Goal: Entertainment & Leisure: Browse casually

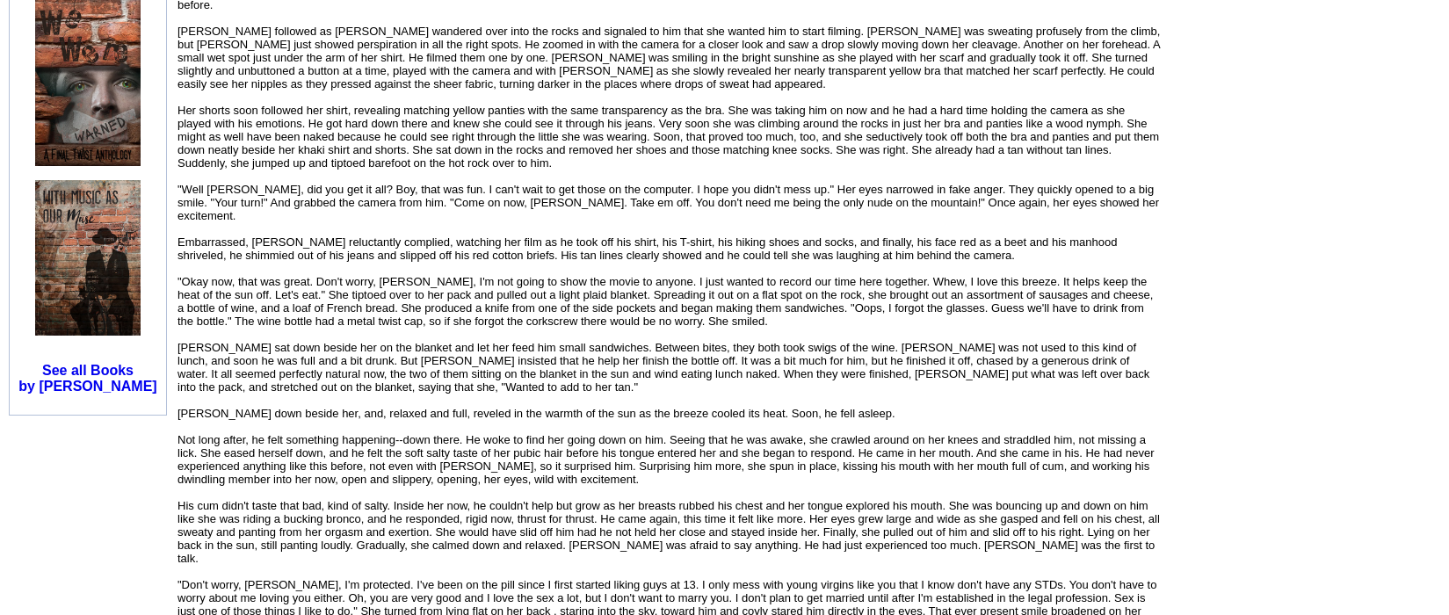
scroll to position [1267, 0]
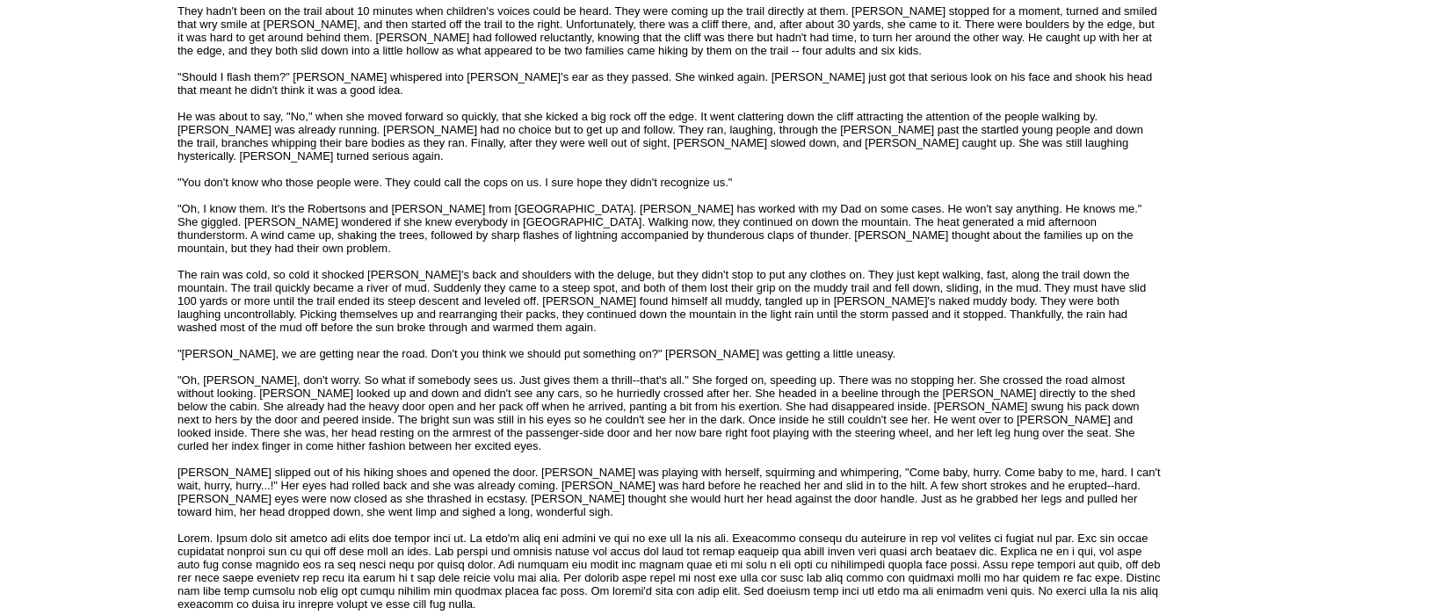
scroll to position [2085, 0]
click at [1439, 379] on td "Free Book Review Program Select a book to read and review today! Popular Action…" at bounding box center [1305, 31] width 281 height 3947
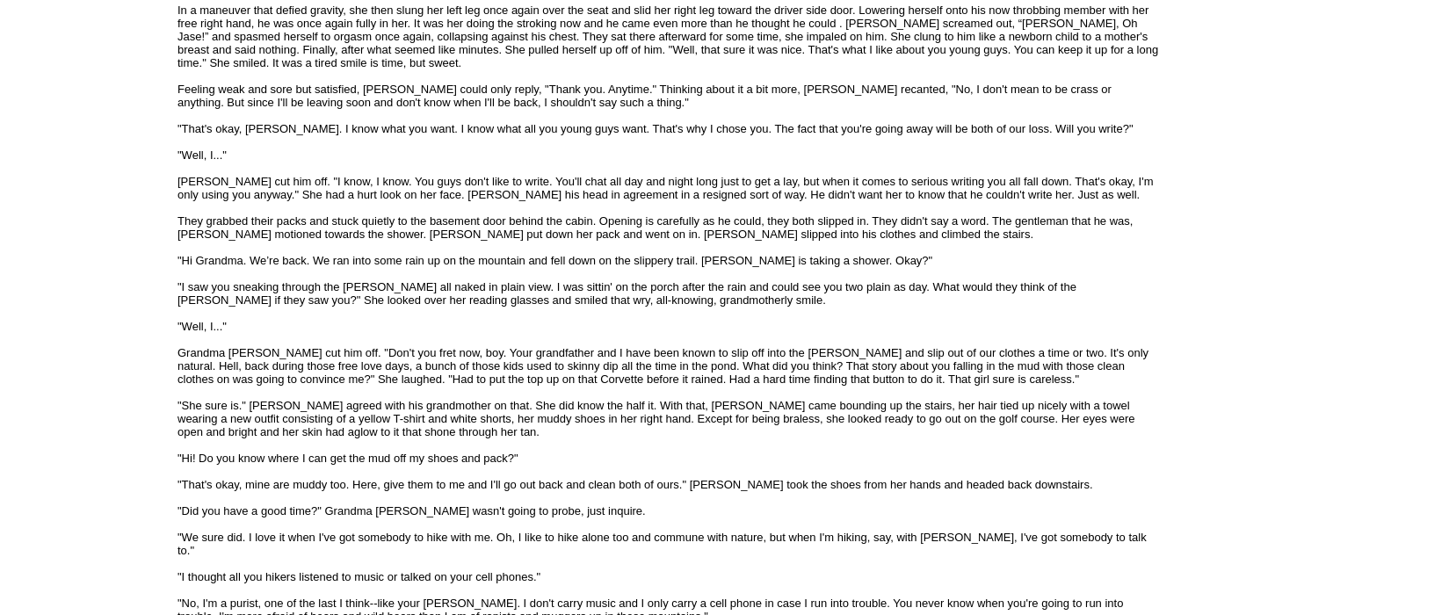
scroll to position [2710, 0]
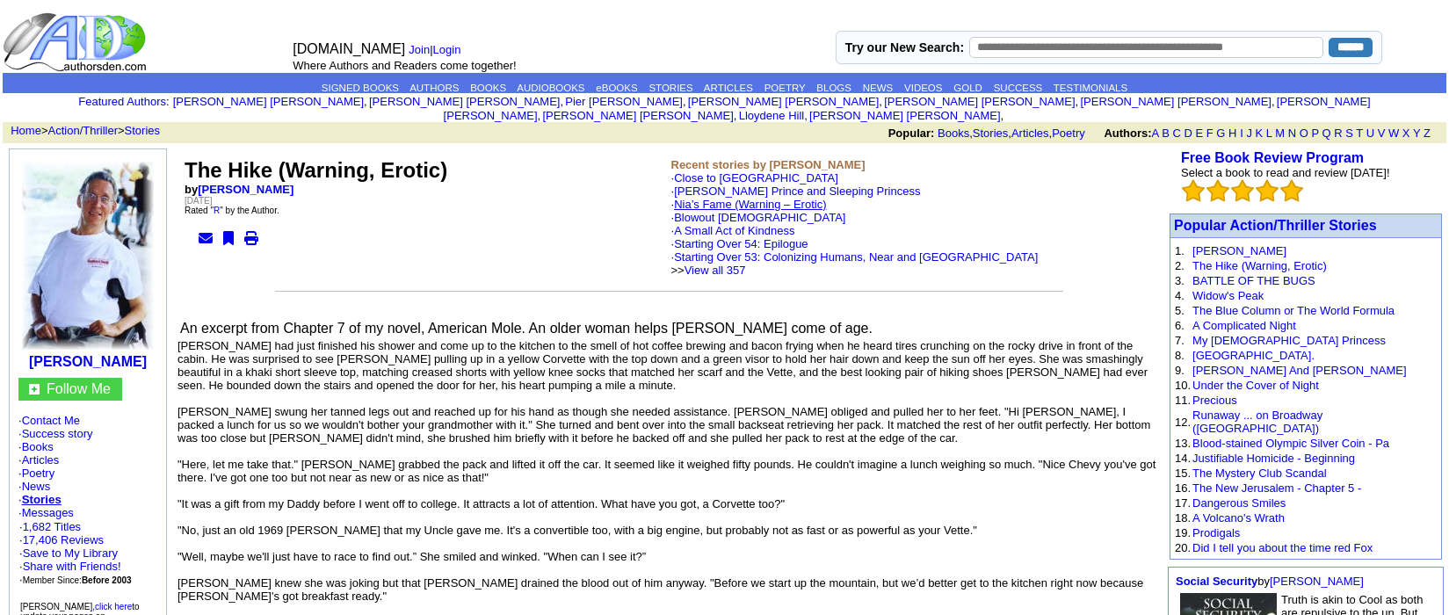
click at [801, 198] on link "Nia’s Fame (Warning – Erotic)" at bounding box center [750, 204] width 152 height 13
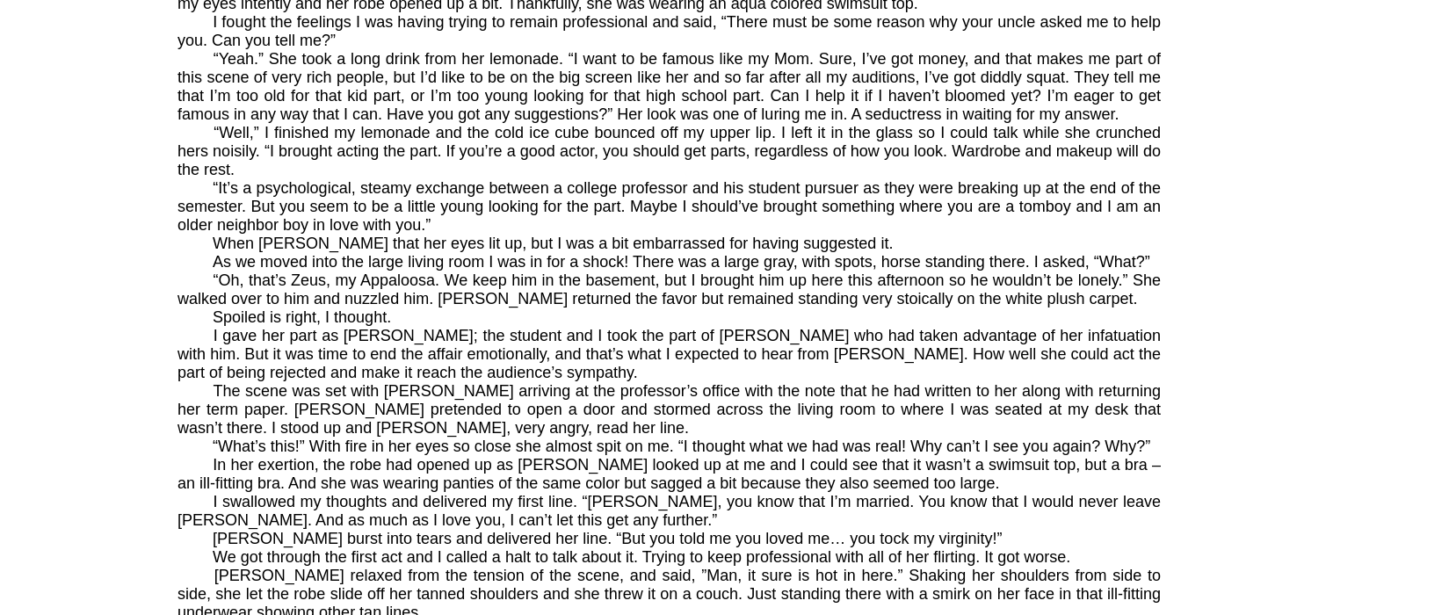
scroll to position [1848, 0]
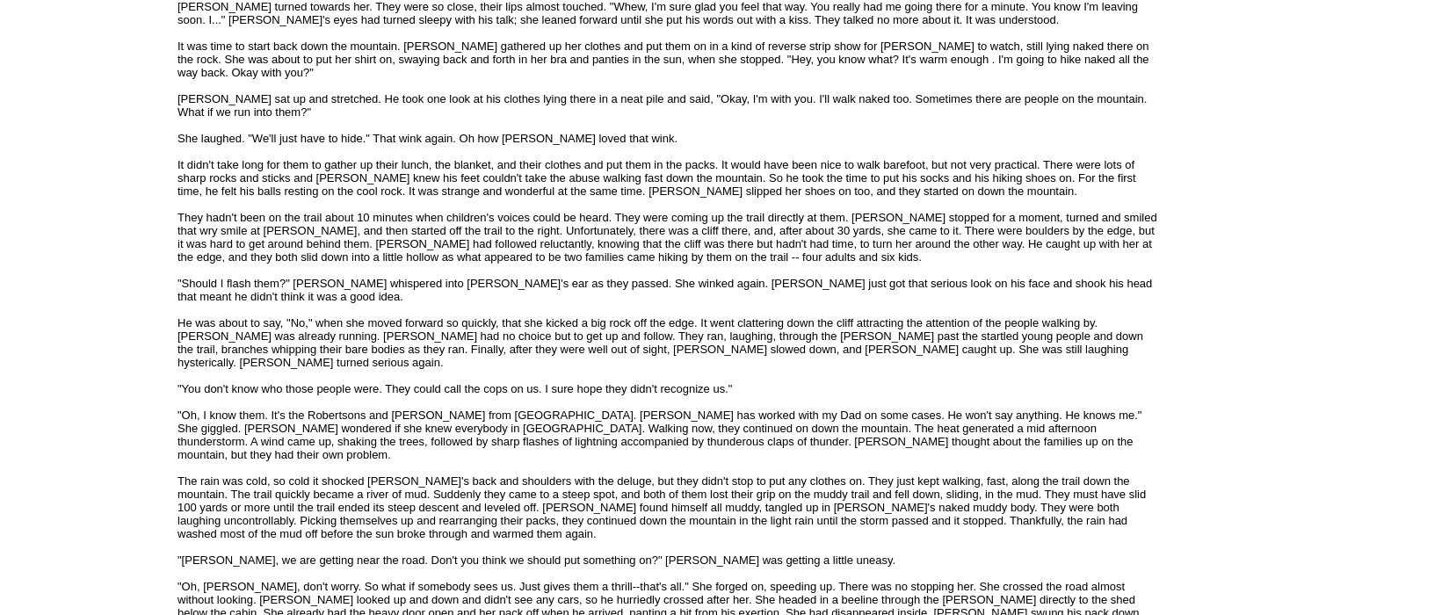
scroll to position [1892, 0]
